Goal: Information Seeking & Learning: Learn about a topic

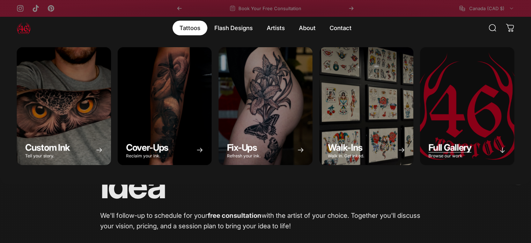
click at [448, 142] on span "Full Gallery" at bounding box center [450, 147] width 43 height 11
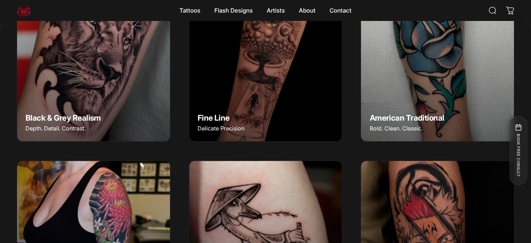
scroll to position [278, 0]
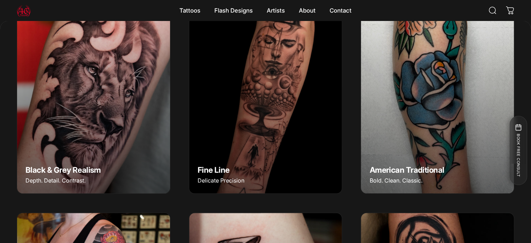
click at [79, 153] on img "Black & Grey Realism" at bounding box center [93, 98] width 160 height 201
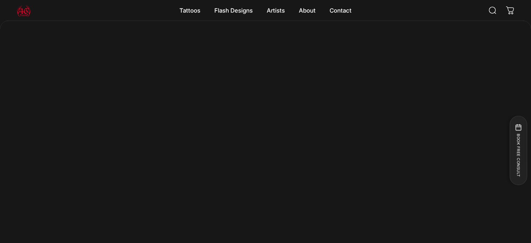
scroll to position [2271, 0]
drag, startPoint x: 74, startPoint y: 132, endPoint x: 264, endPoint y: 209, distance: 205.3
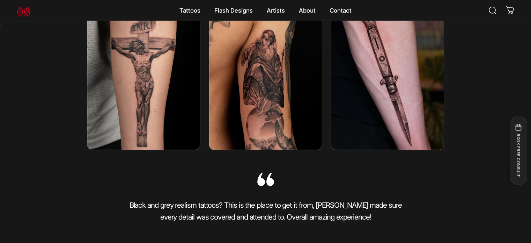
scroll to position [1433, 0]
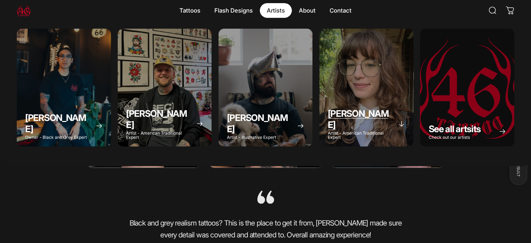
click at [368, 108] on p "[PERSON_NAME]" at bounding box center [360, 119] width 65 height 23
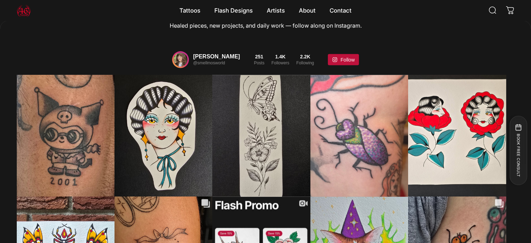
scroll to position [1396, 0]
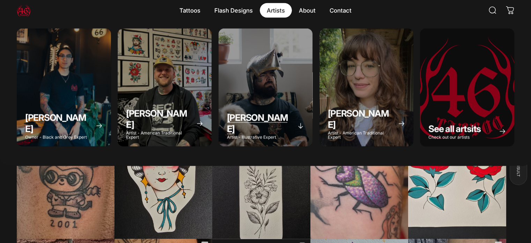
click at [267, 112] on p "[PERSON_NAME]" at bounding box center [259, 123] width 65 height 23
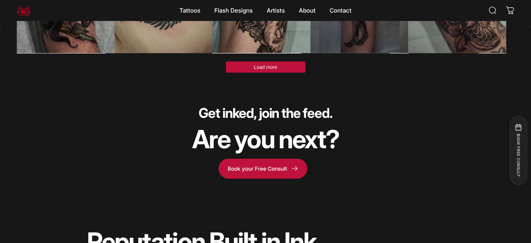
scroll to position [2165, 0]
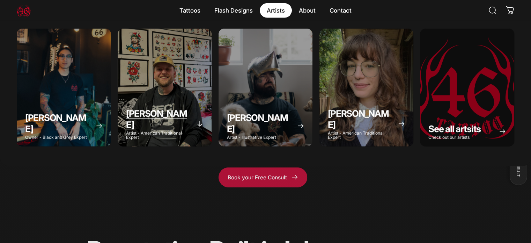
click at [161, 108] on span "[PERSON_NAME]" at bounding box center [156, 119] width 61 height 22
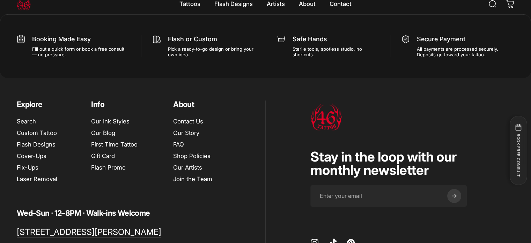
scroll to position [4051, 0]
